Goal: Obtain resource: Obtain resource

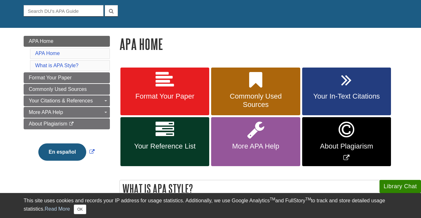
scroll to position [60, 0]
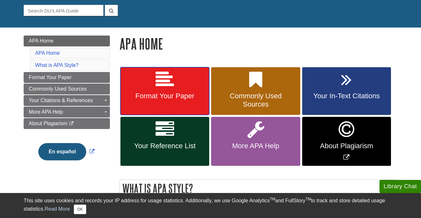
click at [160, 89] on link "Format Your Paper" at bounding box center [165, 91] width 89 height 48
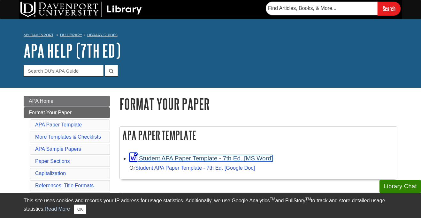
click at [188, 159] on link "Student APA Paper Template - 7th Ed. [MS Word]" at bounding box center [201, 158] width 144 height 7
